Goal: Communication & Community: Answer question/provide support

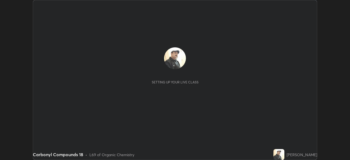
scroll to position [160, 350]
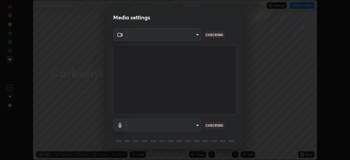
type input "68abbd0ba27f3b7b13d700706cc0a542acc53d6138fc99a51b3524be894f9c2a"
click at [192, 124] on body "Erase all Carbonyl Compounds 18 Recording WAS SCHEDULED TO START AT 9:50 AM Set…" at bounding box center [175, 80] width 350 height 160
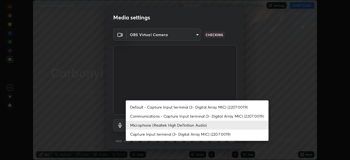
click at [198, 107] on li "Default - Capture Input terminal (3- Digital Array MIC) (2207:0019)" at bounding box center [197, 107] width 143 height 9
type input "default"
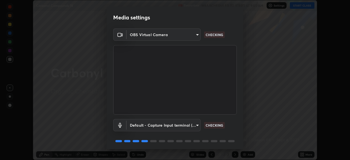
scroll to position [19, 0]
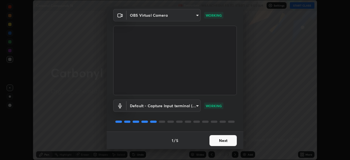
click at [219, 141] on button "Next" at bounding box center [222, 140] width 27 height 11
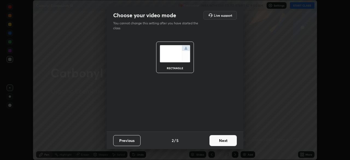
click at [219, 141] on button "Next" at bounding box center [222, 140] width 27 height 11
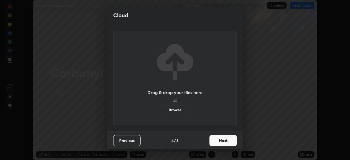
click at [220, 141] on button "Next" at bounding box center [222, 140] width 27 height 11
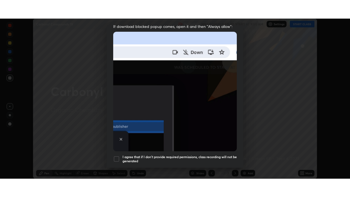
scroll to position [131, 0]
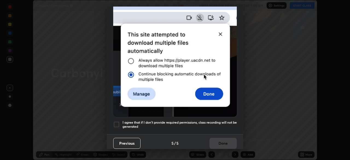
click at [210, 120] on h5 "I agree that if I don't provide required permissions, class recording will not …" at bounding box center [179, 124] width 114 height 8
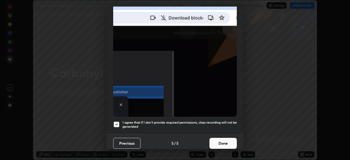
click at [217, 142] on button "Done" at bounding box center [222, 143] width 27 height 11
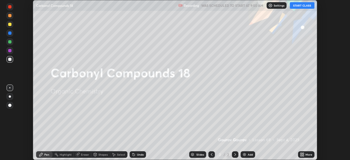
click at [297, 5] on button "START CLASS" at bounding box center [302, 5] width 25 height 7
click at [246, 154] on div "Add" at bounding box center [248, 154] width 14 height 7
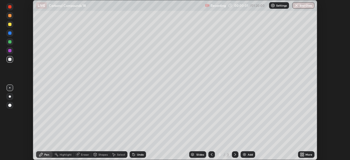
click at [303, 154] on icon at bounding box center [302, 153] width 1 height 1
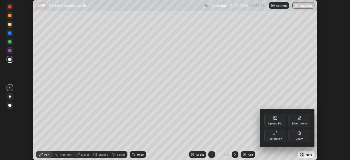
click at [278, 138] on div "Full screen" at bounding box center [275, 139] width 14 height 3
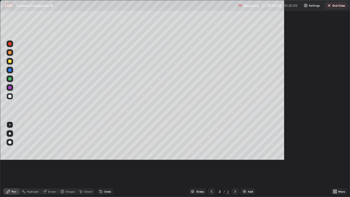
scroll to position [197, 350]
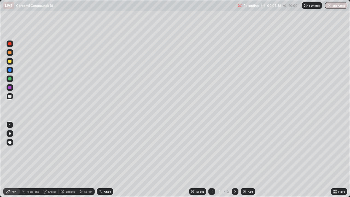
click at [248, 160] on div "Add" at bounding box center [248, 191] width 14 height 7
click at [247, 160] on div "Add" at bounding box center [248, 191] width 14 height 7
click at [242, 160] on div "Add" at bounding box center [248, 191] width 14 height 7
click at [12, 62] on div at bounding box center [10, 61] width 7 height 7
click at [106, 160] on div "Undo" at bounding box center [107, 191] width 7 height 3
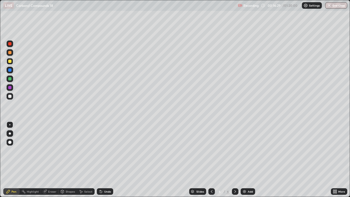
click at [51, 160] on div "Eraser" at bounding box center [52, 191] width 8 height 3
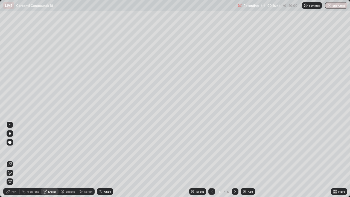
click at [52, 160] on div "Eraser" at bounding box center [52, 191] width 8 height 3
click at [13, 160] on div "Pen" at bounding box center [13, 191] width 5 height 3
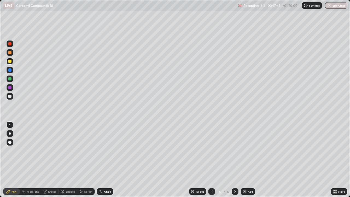
click at [10, 62] on div at bounding box center [9, 61] width 3 height 3
click at [105, 160] on div "Undo" at bounding box center [107, 191] width 7 height 3
click at [106, 160] on div "Undo" at bounding box center [107, 191] width 7 height 3
click at [104, 160] on div "Undo" at bounding box center [107, 191] width 7 height 3
click at [10, 96] on div at bounding box center [9, 96] width 3 height 3
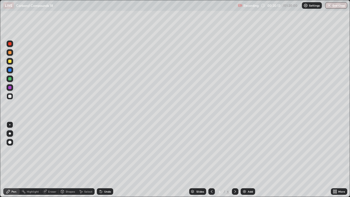
click at [106, 160] on div "Undo" at bounding box center [107, 191] width 7 height 3
click at [110, 160] on div "Undo" at bounding box center [105, 191] width 16 height 7
click at [11, 62] on div at bounding box center [9, 61] width 3 height 3
click at [9, 96] on div at bounding box center [9, 96] width 3 height 3
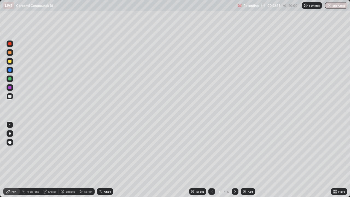
click at [211, 160] on icon at bounding box center [211, 191] width 4 height 4
click at [235, 160] on icon at bounding box center [235, 191] width 4 height 4
click at [234, 160] on icon at bounding box center [235, 191] width 2 height 3
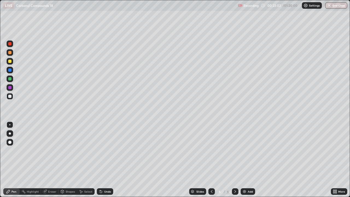
click at [106, 160] on div "Undo" at bounding box center [105, 191] width 16 height 7
click at [10, 62] on div at bounding box center [9, 61] width 3 height 3
click at [104, 160] on div "Undo" at bounding box center [107, 191] width 7 height 3
click at [11, 98] on div at bounding box center [9, 96] width 3 height 3
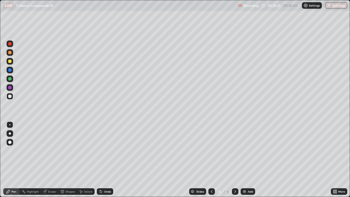
click at [51, 160] on div "Eraser" at bounding box center [52, 191] width 8 height 3
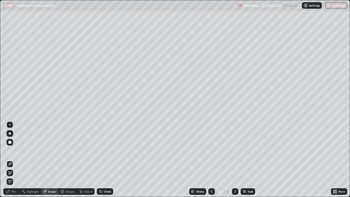
click at [16, 160] on div "Pen" at bounding box center [11, 191] width 16 height 7
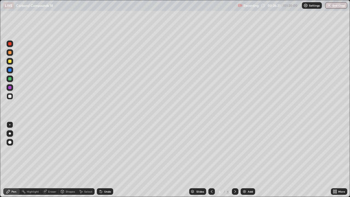
click at [11, 62] on div at bounding box center [9, 61] width 3 height 3
click at [247, 160] on div "Add" at bounding box center [248, 191] width 14 height 7
click at [211, 160] on icon at bounding box center [211, 191] width 4 height 4
click at [247, 160] on div "Add" at bounding box center [248, 191] width 14 height 7
click at [106, 160] on div "Undo" at bounding box center [107, 191] width 7 height 3
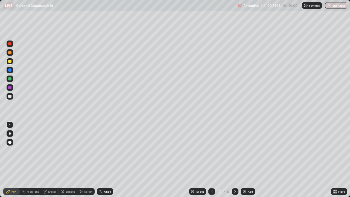
click at [245, 160] on img at bounding box center [244, 191] width 4 height 4
click at [55, 160] on div "Eraser" at bounding box center [52, 191] width 8 height 3
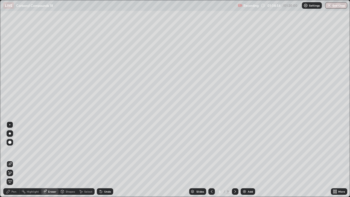
click at [334, 5] on button "End Class" at bounding box center [336, 5] width 22 height 7
